Goal: Check status: Check status

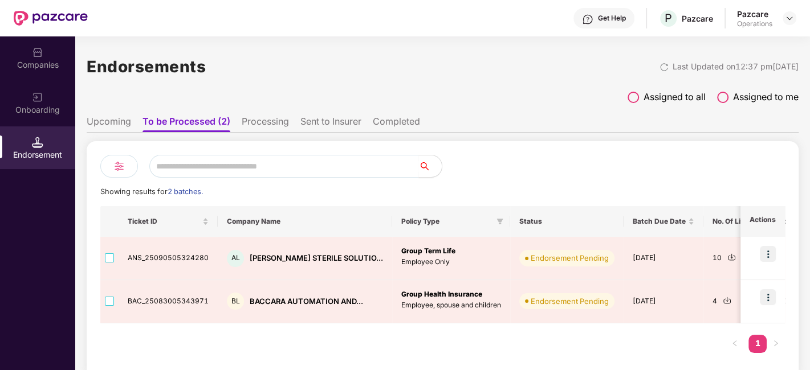
click at [120, 116] on li "Upcoming" at bounding box center [109, 124] width 44 height 17
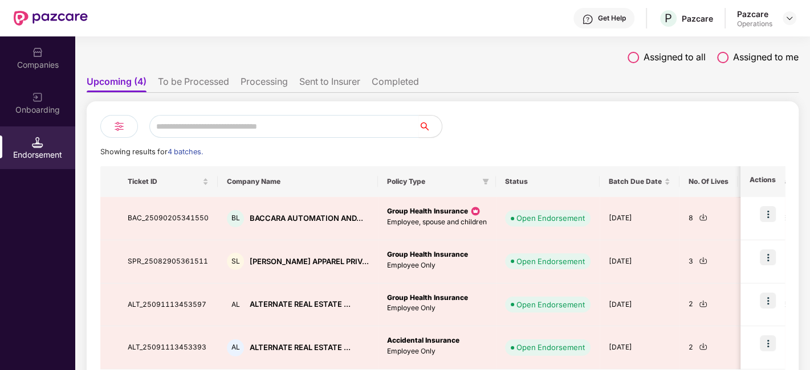
scroll to position [93, 0]
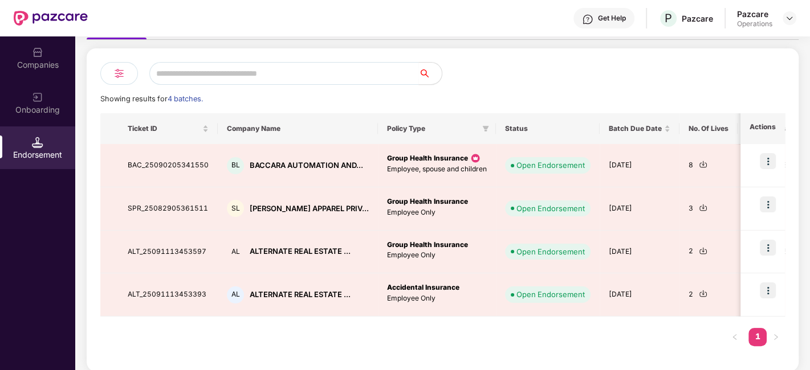
click at [518, 77] on div at bounding box center [614, 73] width 343 height 23
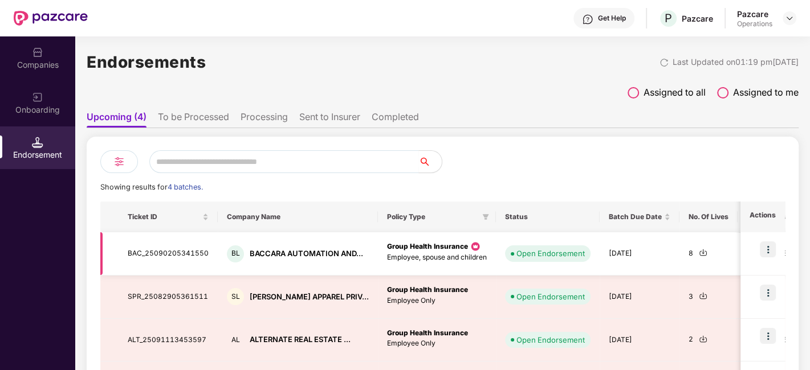
scroll to position [0, 0]
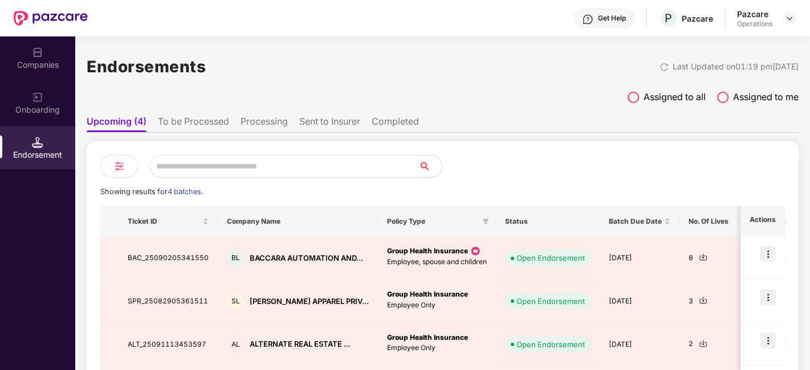
click at [201, 119] on li "To be Processed" at bounding box center [193, 124] width 71 height 17
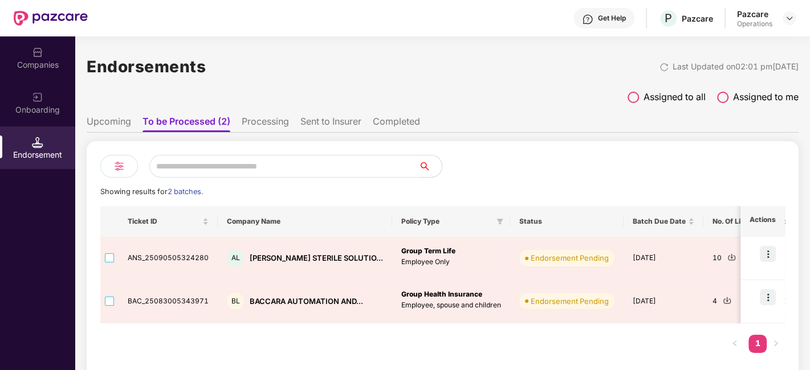
click at [36, 140] on img at bounding box center [37, 142] width 11 height 11
click at [39, 149] on div "Endorsement" at bounding box center [37, 154] width 75 height 11
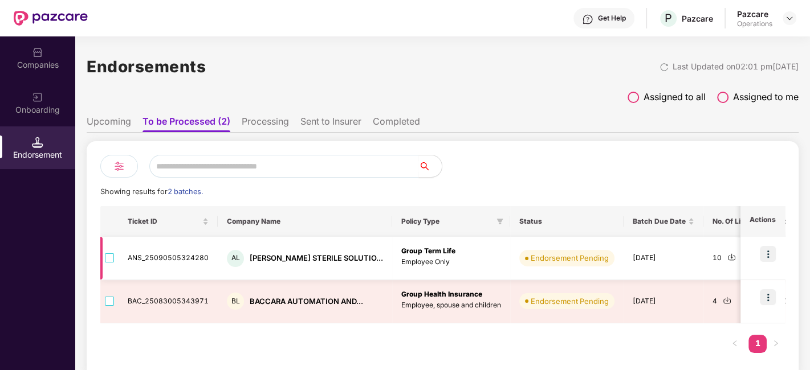
click at [769, 254] on img at bounding box center [768, 254] width 16 height 16
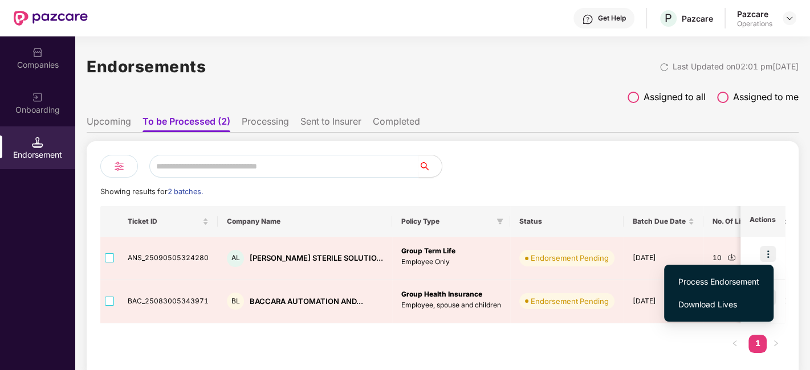
click at [623, 342] on div "Ticket ID Company Name Policy Type Status Batch Due Date No. Of Lives Tentative…" at bounding box center [442, 285] width 685 height 158
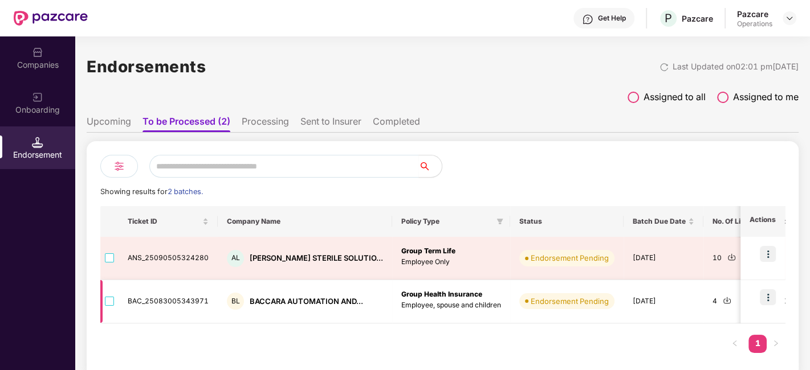
click at [769, 300] on img at bounding box center [768, 298] width 16 height 16
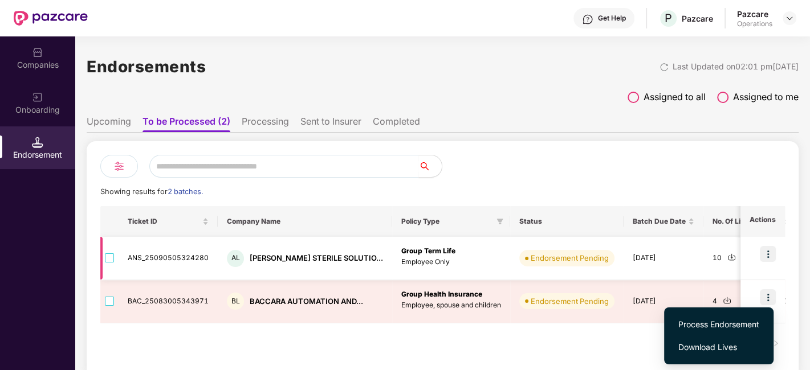
click at [406, 252] on b "Group Term Life" at bounding box center [428, 251] width 54 height 9
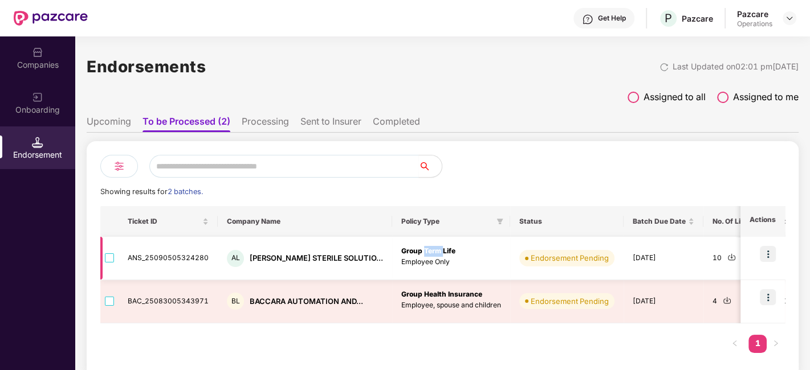
click at [406, 252] on b "Group Term Life" at bounding box center [428, 251] width 54 height 9
click at [727, 258] on img at bounding box center [731, 257] width 9 height 9
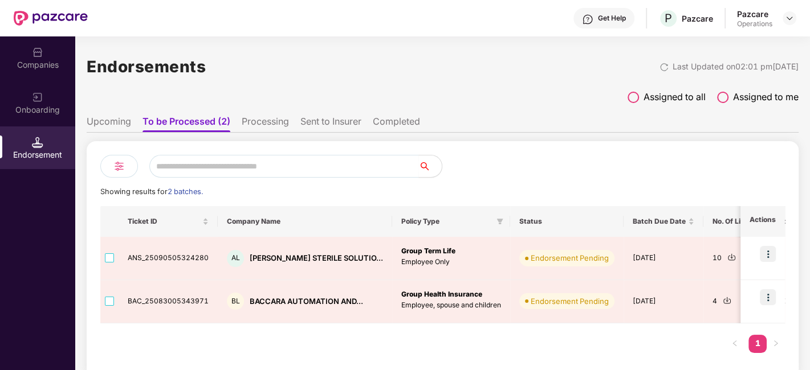
click at [515, 82] on div "Endorsements Last Updated on 02:01 pm[DATE]" at bounding box center [443, 66] width 712 height 35
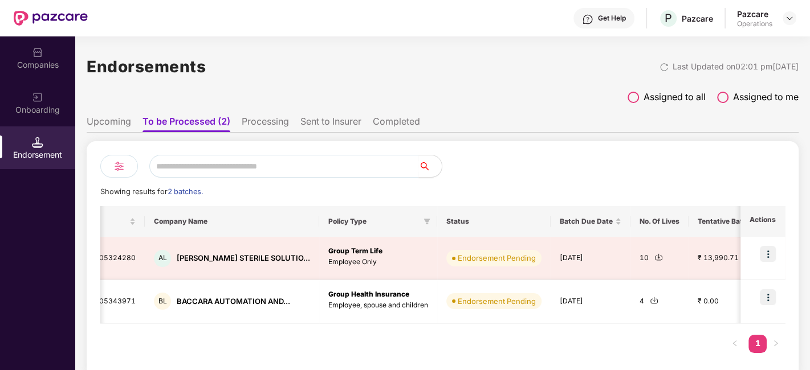
scroll to position [0, 72]
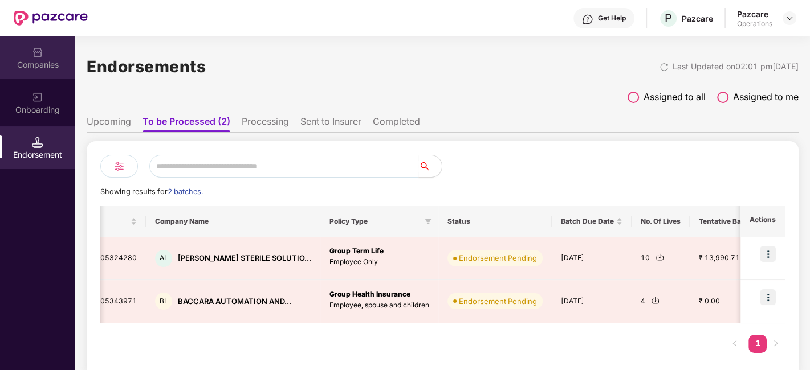
click at [27, 64] on div "Companies" at bounding box center [37, 64] width 75 height 11
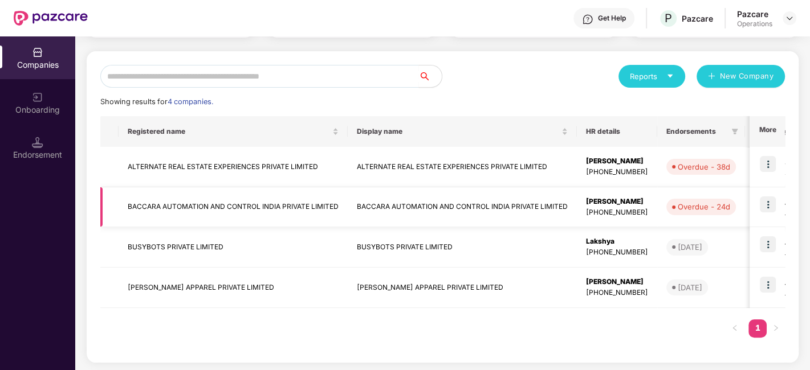
scroll to position [0, 0]
click at [41, 142] on img at bounding box center [37, 142] width 11 height 11
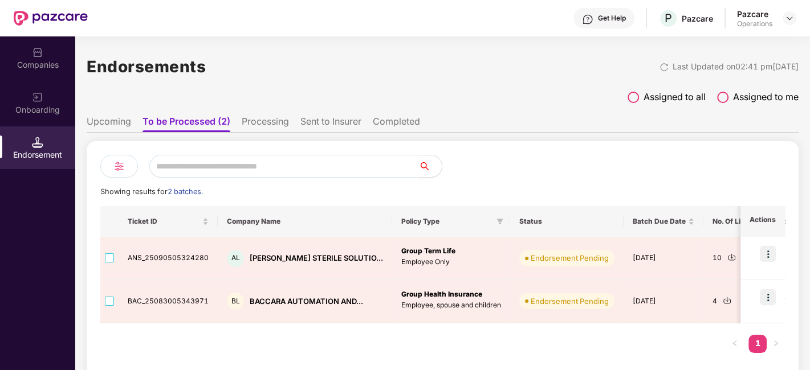
click at [268, 119] on li "Processing" at bounding box center [265, 124] width 47 height 17
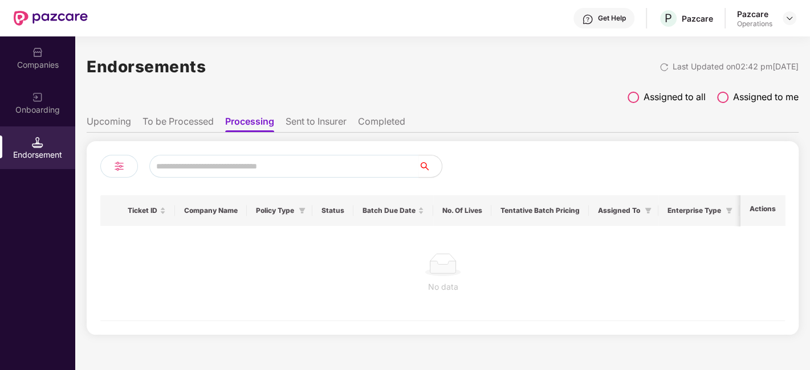
click at [317, 123] on li "Sent to Insurer" at bounding box center [316, 124] width 61 height 17
click at [200, 124] on li "To be Processed" at bounding box center [177, 124] width 71 height 17
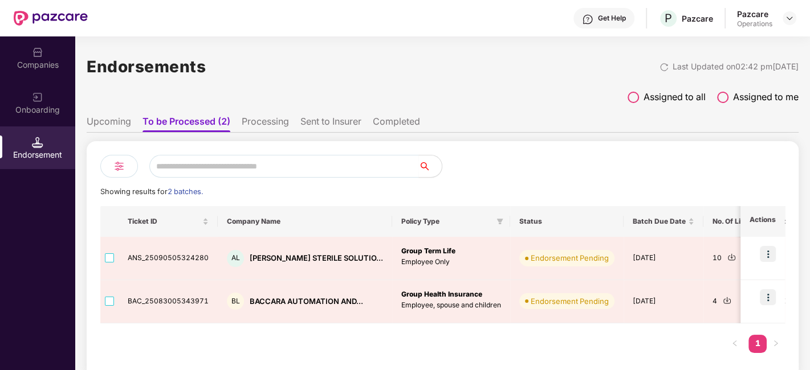
click at [121, 125] on li "Upcoming" at bounding box center [109, 124] width 44 height 17
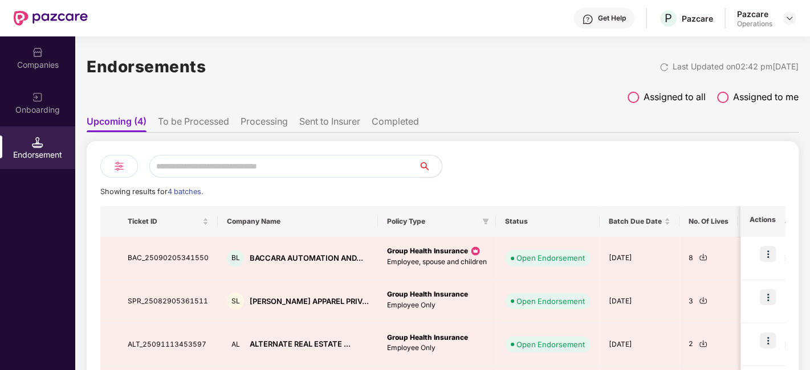
click at [201, 124] on li "To be Processed" at bounding box center [193, 124] width 71 height 17
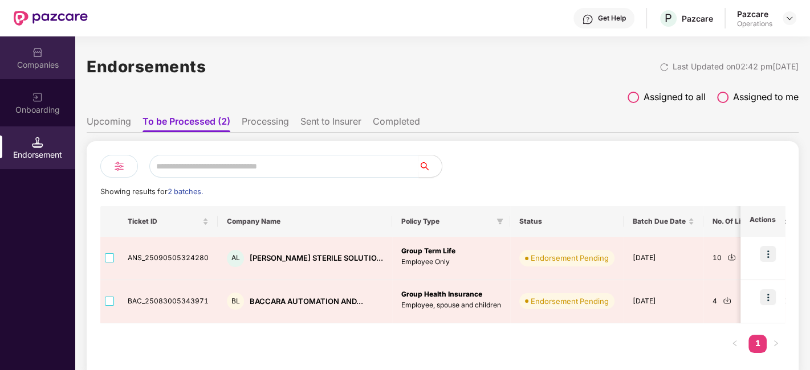
click at [40, 67] on div "Companies" at bounding box center [37, 64] width 75 height 11
